Goal: Check status: Check status

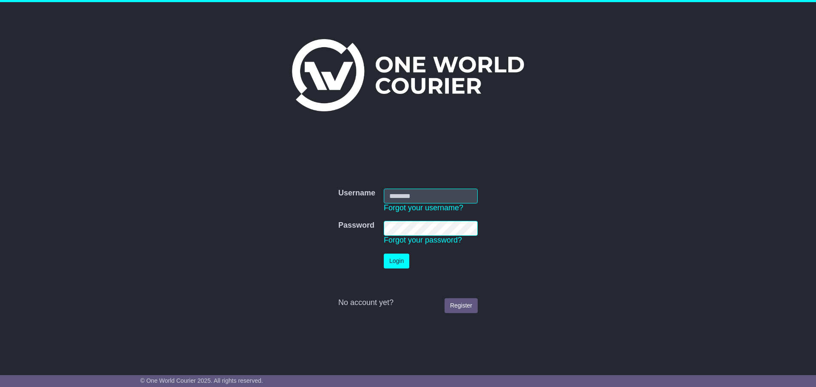
type input "**********"
click at [400, 267] on button "Login" at bounding box center [396, 261] width 25 height 15
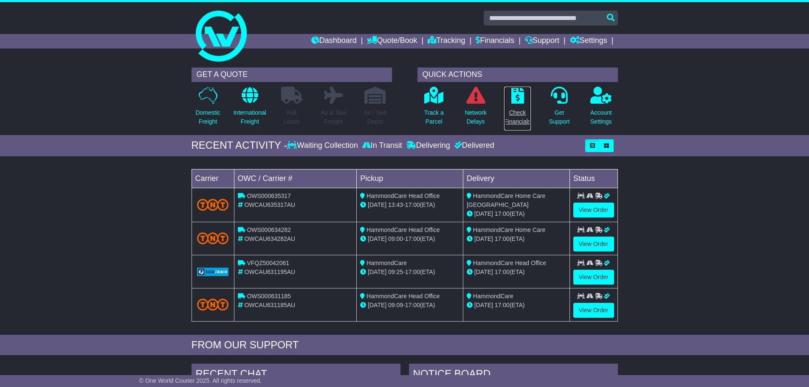
click at [525, 126] on p "Check Financials" at bounding box center [517, 117] width 27 height 18
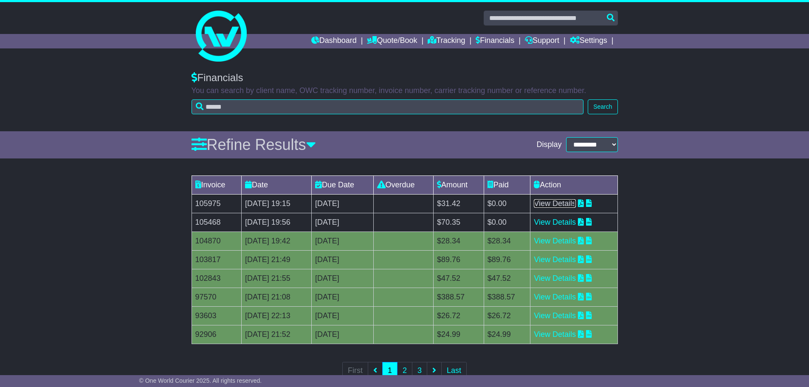
click at [576, 203] on link "View Details" at bounding box center [555, 203] width 42 height 8
click at [576, 219] on link "View Details" at bounding box center [555, 222] width 42 height 8
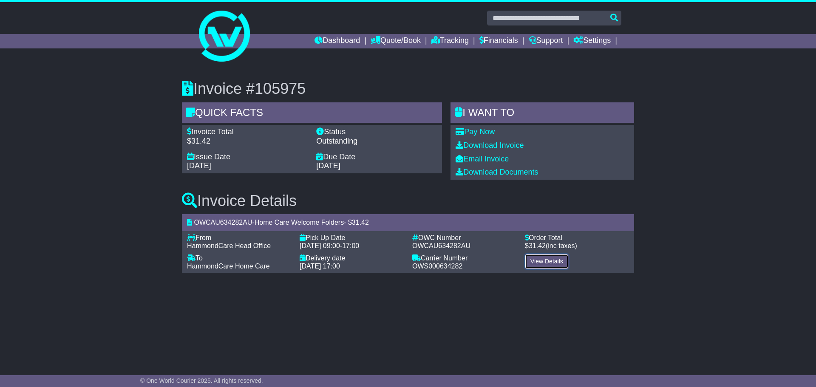
click at [557, 265] on link "View Details" at bounding box center [547, 261] width 44 height 15
click at [479, 170] on link "Download Documents" at bounding box center [496, 172] width 82 height 8
click at [486, 161] on link "Email Invoice" at bounding box center [481, 159] width 53 height 8
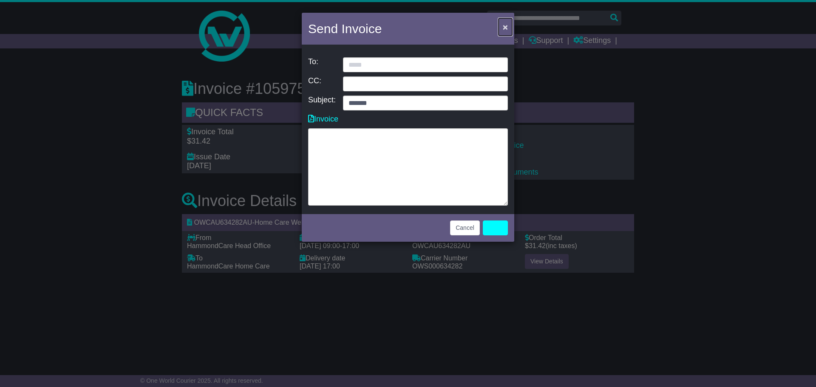
click at [500, 27] on button "×" at bounding box center [505, 26] width 14 height 17
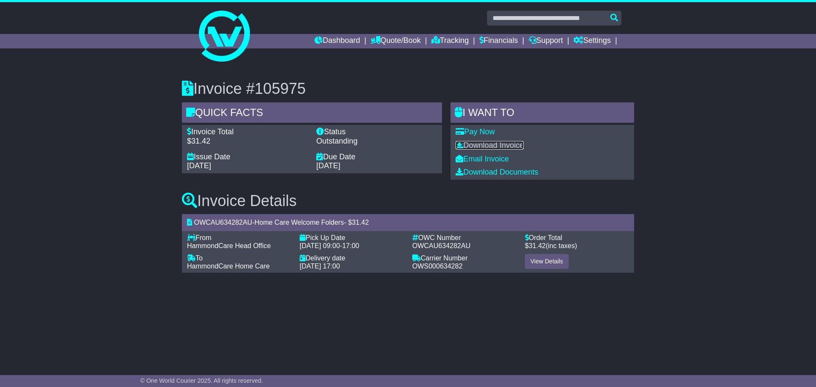
click at [501, 148] on link "Download Invoice" at bounding box center [489, 145] width 68 height 8
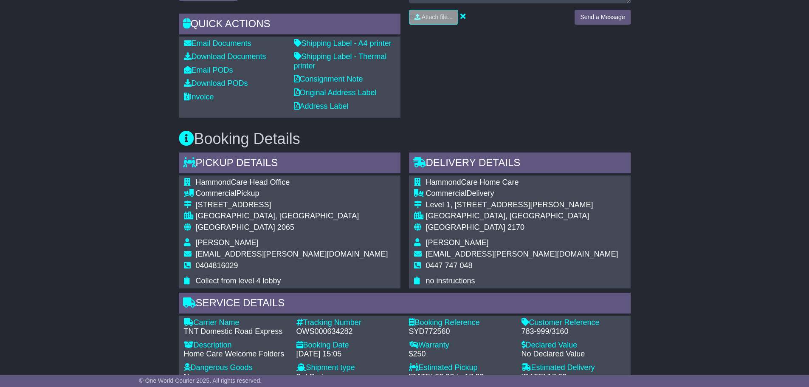
scroll to position [510, 0]
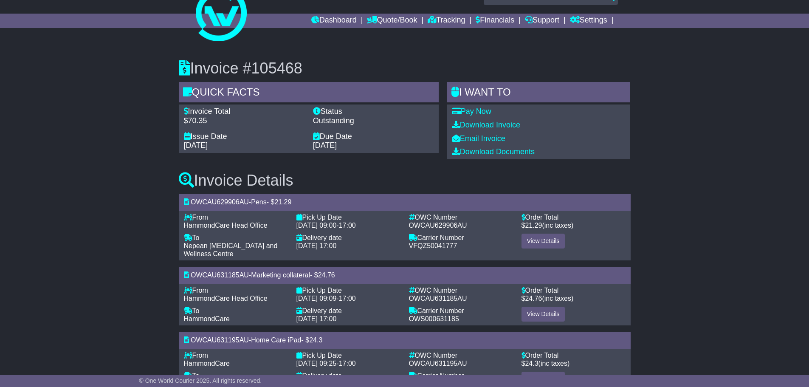
scroll to position [51, 0]
